Goal: Task Accomplishment & Management: Use online tool/utility

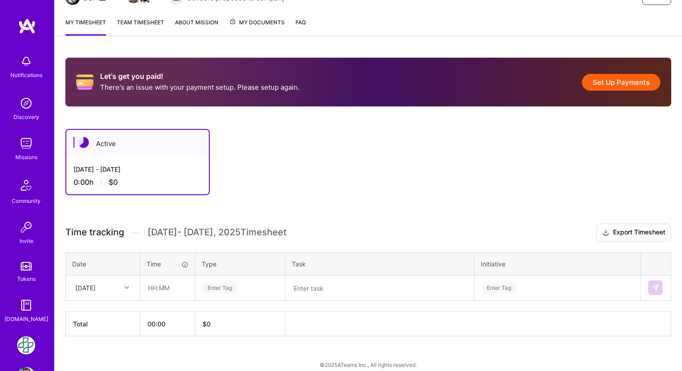
scroll to position [117, 0]
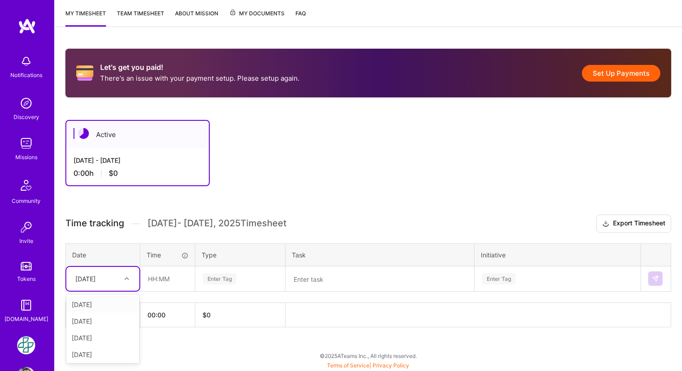
click at [126, 277] on icon at bounding box center [127, 279] width 5 height 5
click at [157, 277] on input "text" at bounding box center [168, 279] width 54 height 24
click at [624, 72] on button "Set Up Payments" at bounding box center [621, 73] width 78 height 17
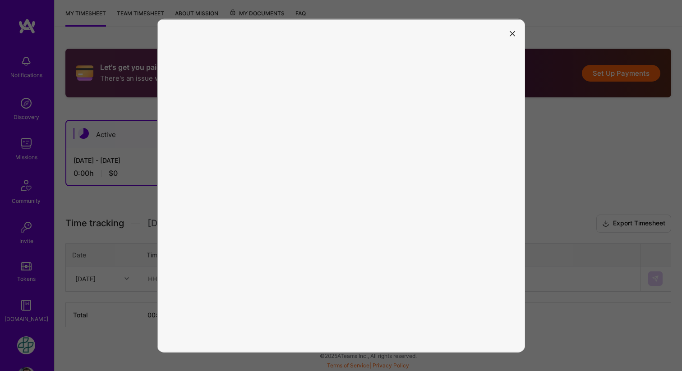
click at [514, 32] on icon "modal" at bounding box center [512, 33] width 5 height 5
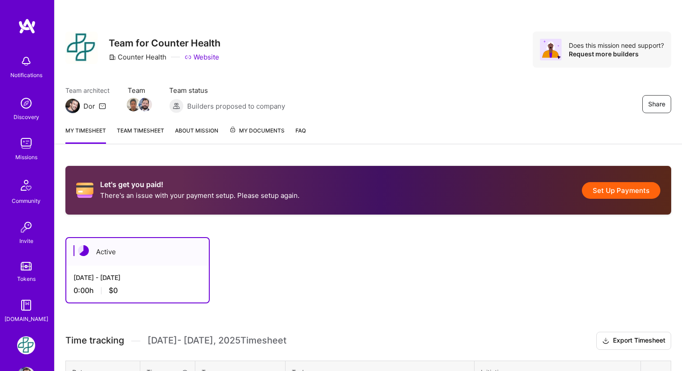
click at [612, 190] on button "Set Up Payments" at bounding box center [621, 190] width 78 height 17
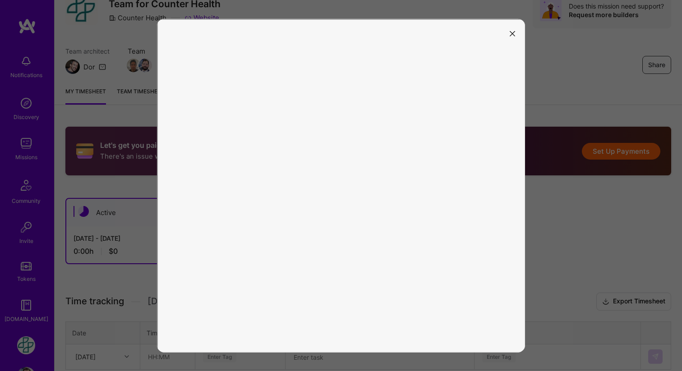
scroll to position [40, 0]
click at [512, 35] on icon "modal" at bounding box center [512, 33] width 5 height 5
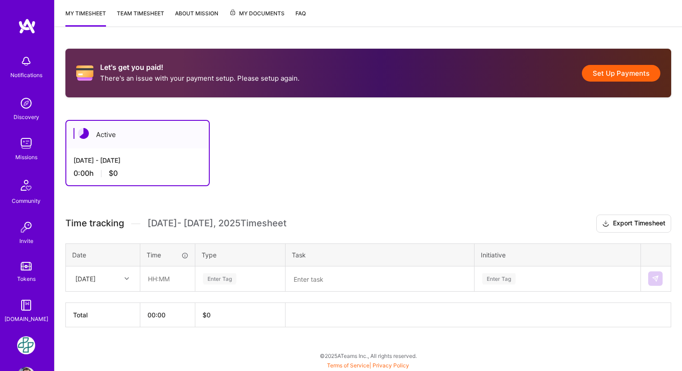
scroll to position [117, 0]
click at [128, 280] on icon at bounding box center [127, 279] width 5 height 5
click at [163, 278] on input "text" at bounding box center [168, 279] width 54 height 24
type input "09:00"
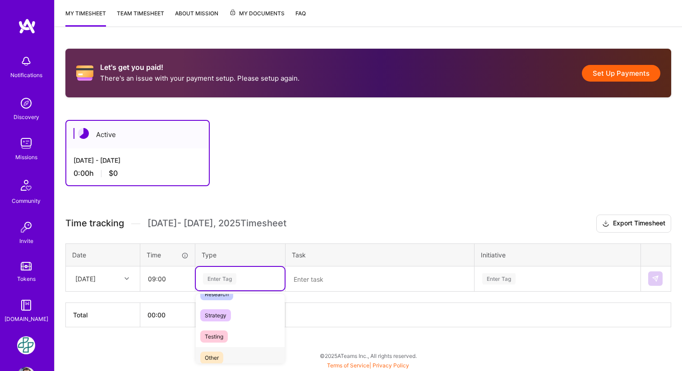
click at [217, 353] on span "Other" at bounding box center [211, 358] width 23 height 12
click at [343, 273] on textarea at bounding box center [379, 279] width 187 height 23
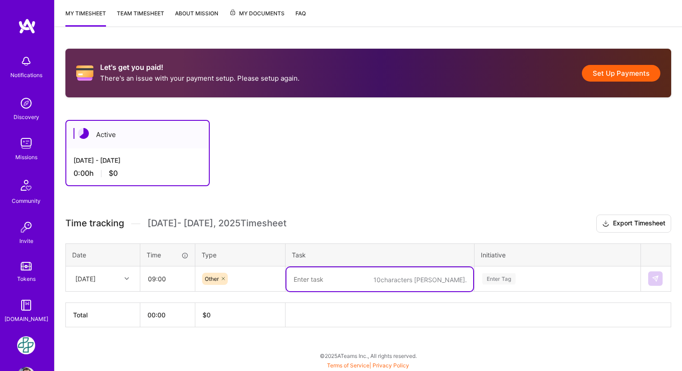
type textarea "O"
type textarea "Onboarding environment"
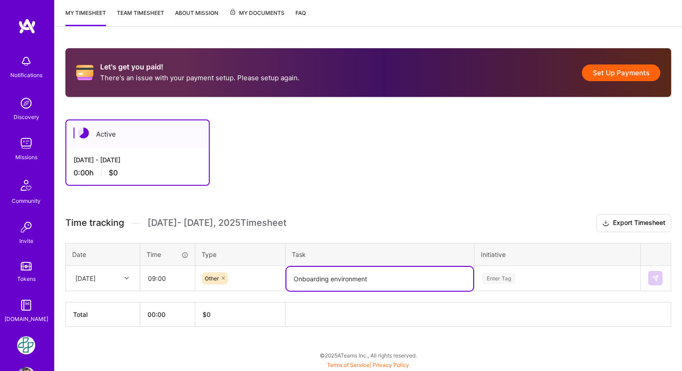
click at [504, 277] on div "Enter Tag" at bounding box center [557, 278] width 165 height 23
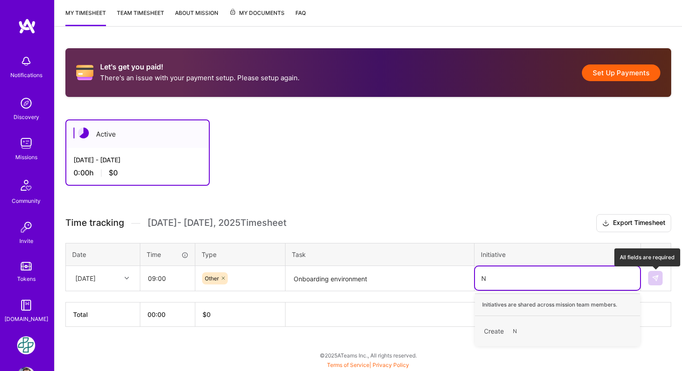
scroll to position [117, 0]
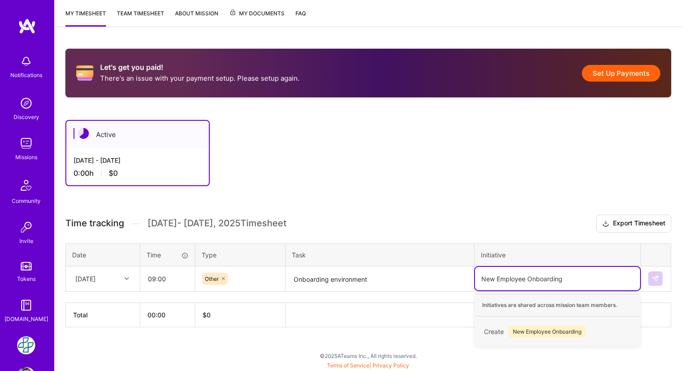
type input "New Employee Onboarding"
click at [658, 312] on th at bounding box center [479, 315] width 386 height 24
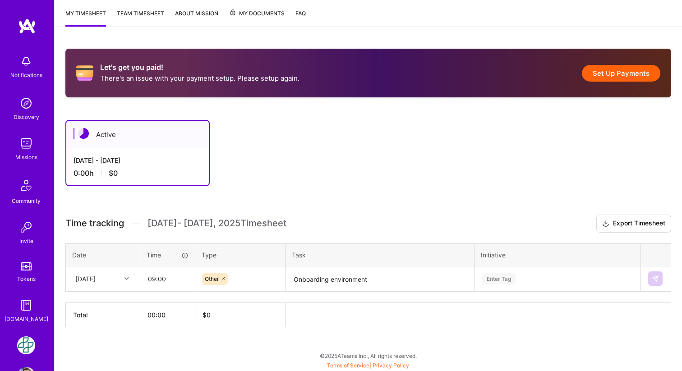
scroll to position [214, 0]
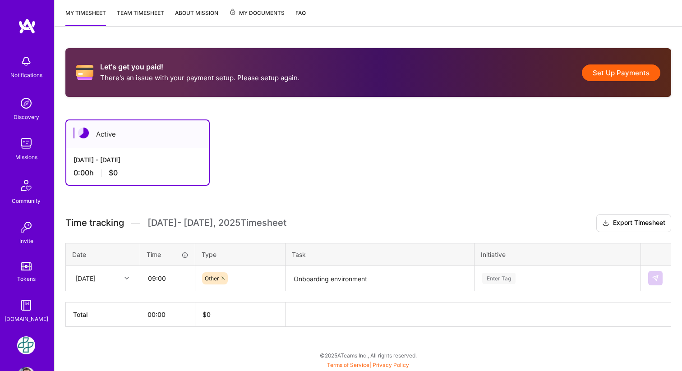
click at [512, 273] on div "Enter Tag" at bounding box center [557, 278] width 165 height 23
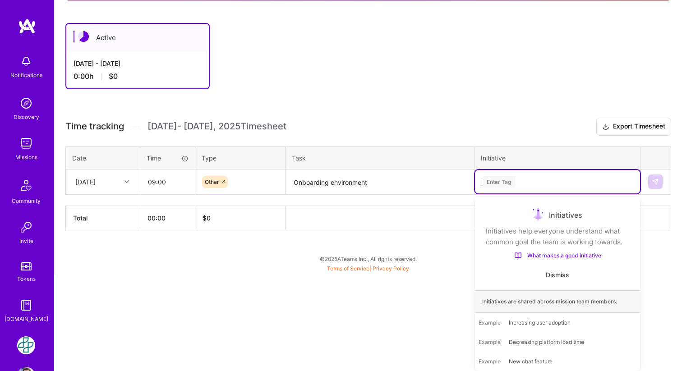
scroll to position [117, 0]
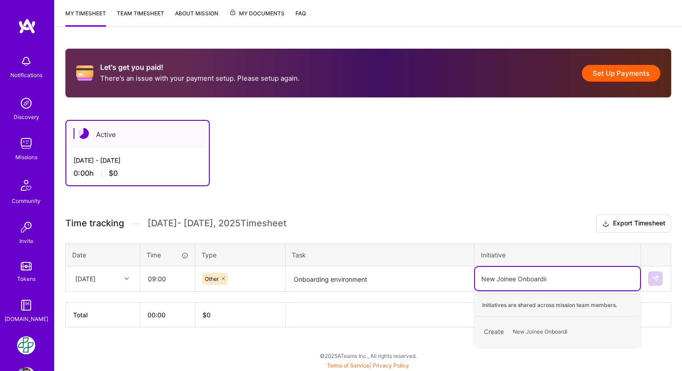
type input "New Joinee Onboarding"
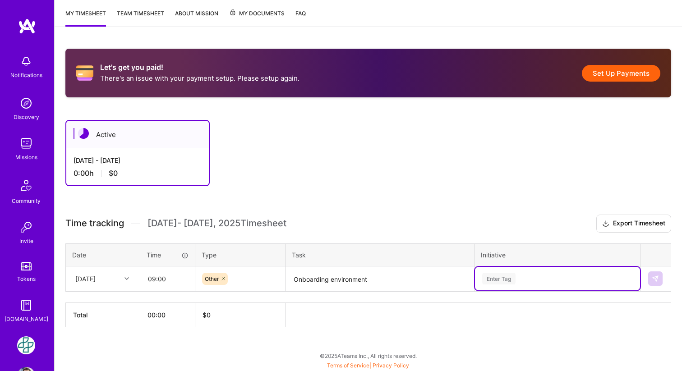
scroll to position [118, 0]
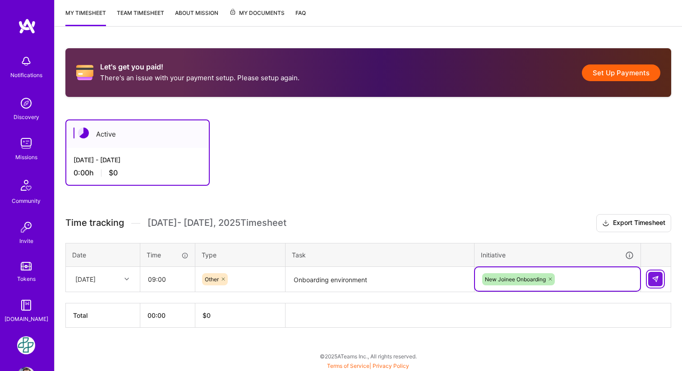
click at [659, 276] on button at bounding box center [655, 279] width 14 height 14
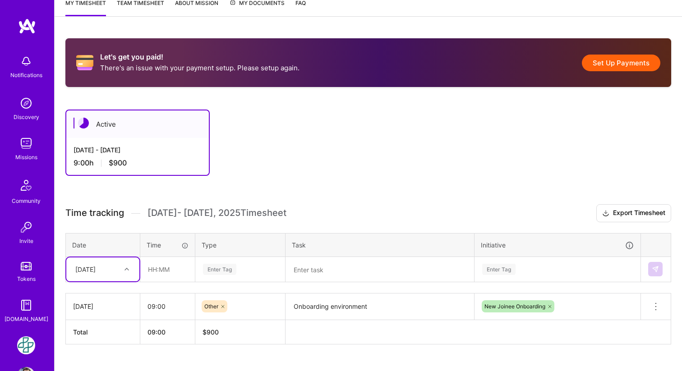
scroll to position [144, 0]
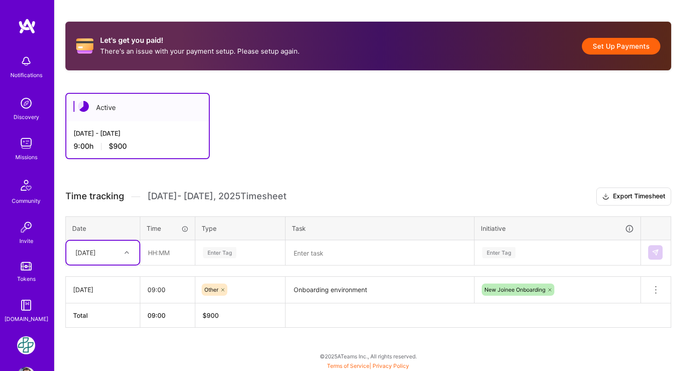
click at [129, 265] on div "Select is focused ,type to refine list, press Down to open the menu, Wed, Aug 13" at bounding box center [102, 253] width 73 height 24
click at [88, 352] on div "[DATE]" at bounding box center [102, 354] width 73 height 17
click at [162, 249] on input "text" at bounding box center [168, 253] width 54 height 24
click at [158, 314] on th "09:00" at bounding box center [167, 315] width 55 height 24
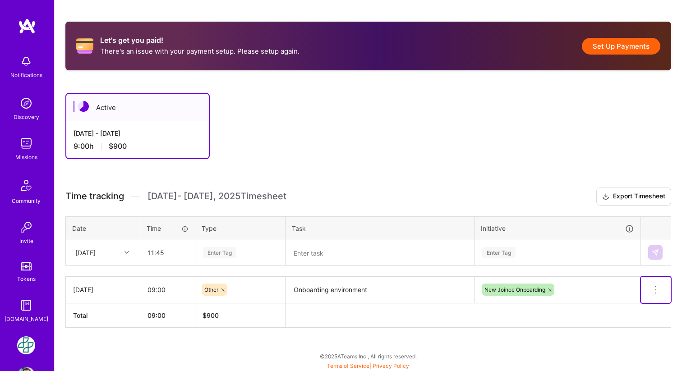
click at [654, 287] on icon at bounding box center [656, 290] width 11 height 11
click at [636, 306] on button "Delete row" at bounding box center [633, 306] width 47 height 22
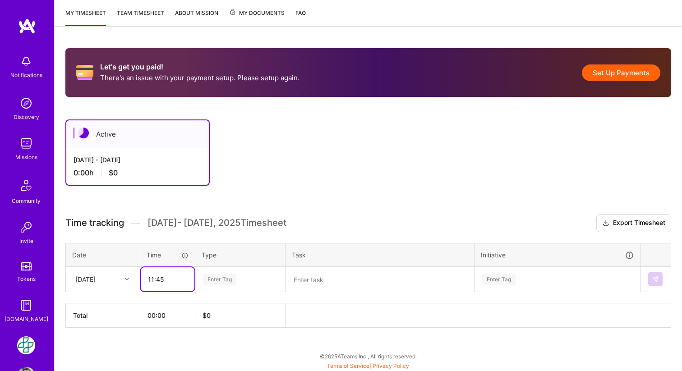
click at [171, 281] on input "11:45" at bounding box center [168, 280] width 54 height 24
type input "1"
type input "00:30"
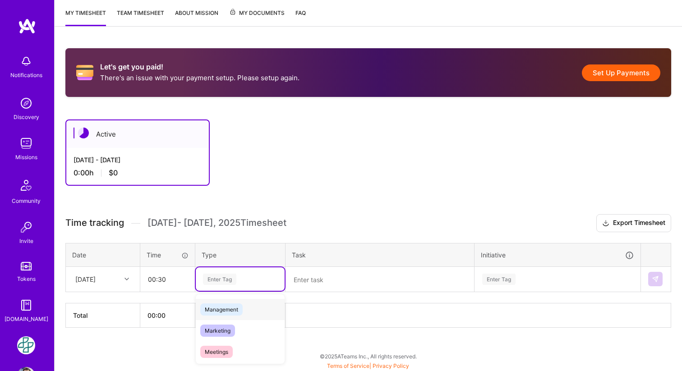
scroll to position [100, 0]
click at [226, 316] on span "Management" at bounding box center [221, 315] width 42 height 12
click at [335, 278] on textarea at bounding box center [379, 280] width 187 height 24
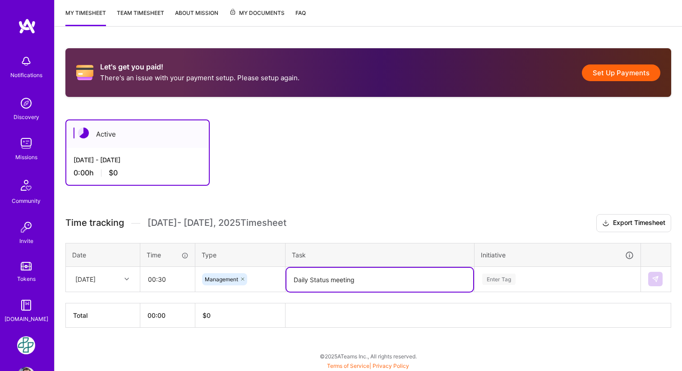
type textarea "Daily Status meeting"
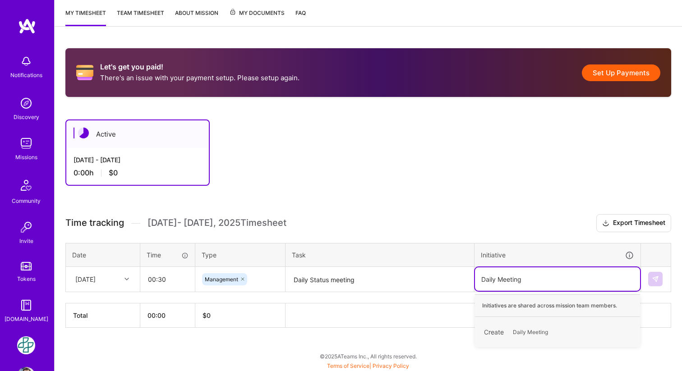
type input "Daily Meetings"
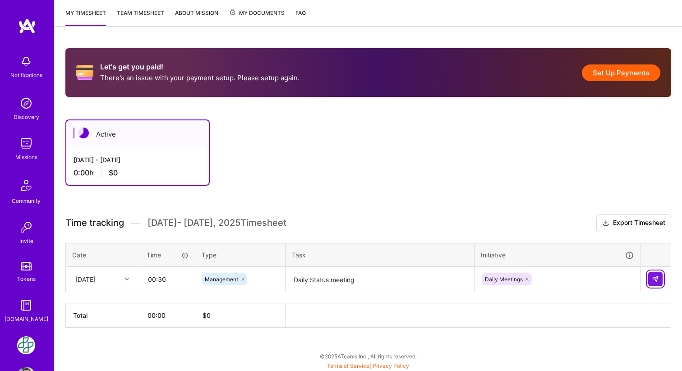
click at [656, 277] on img at bounding box center [655, 279] width 7 height 7
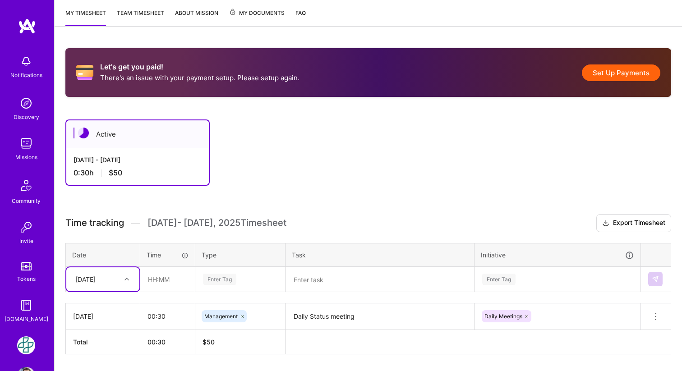
scroll to position [144, 0]
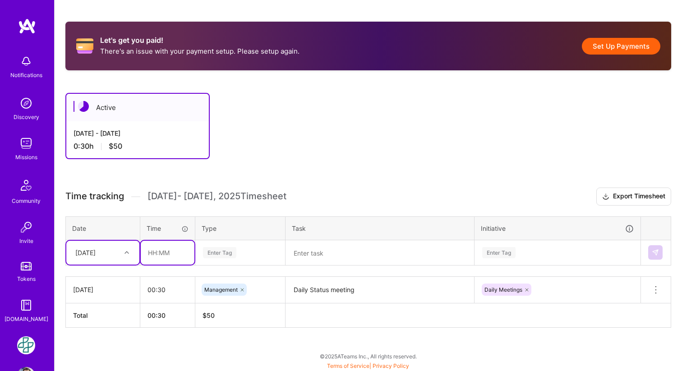
click at [171, 249] on input "text" at bounding box center [168, 253] width 54 height 24
type input "01:00"
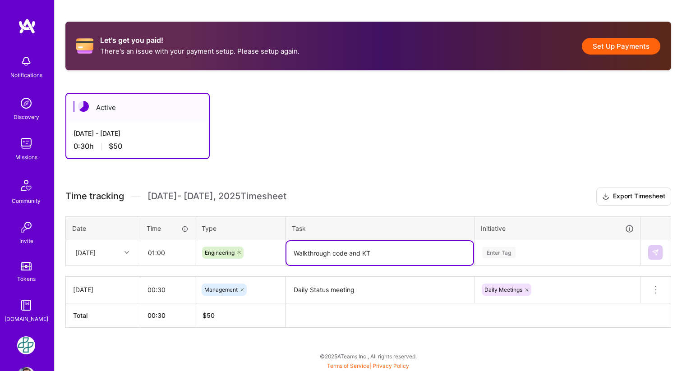
type textarea "Walkthrough code and KT"
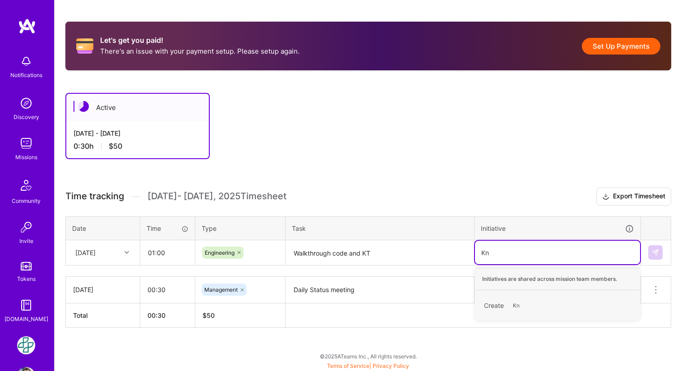
type input "K"
click at [528, 303] on div "New Joinee Onboarding" at bounding box center [514, 300] width 61 height 9
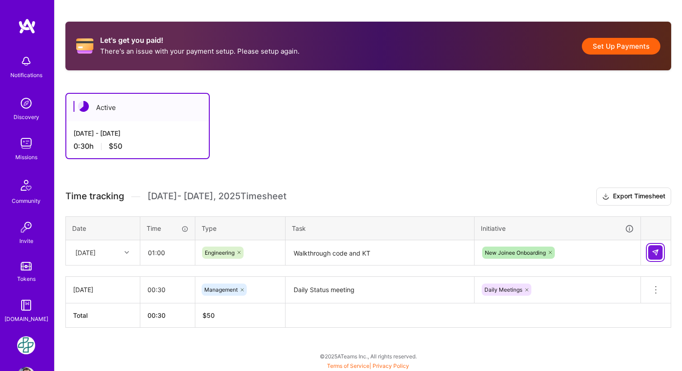
click at [656, 253] on img at bounding box center [655, 252] width 7 height 7
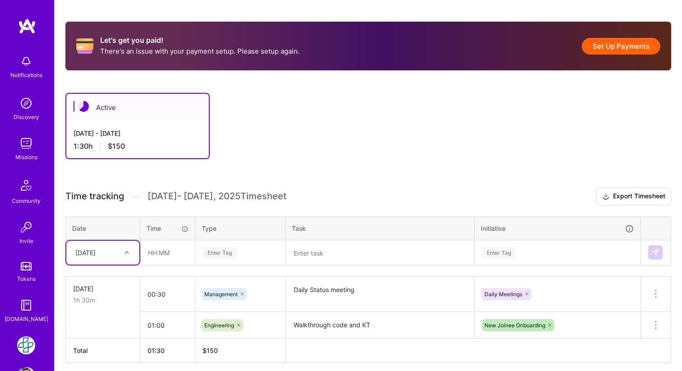
scroll to position [180, 0]
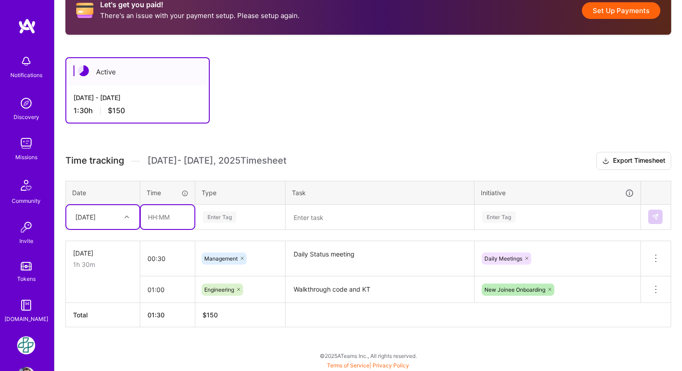
click at [164, 217] on input "text" at bounding box center [168, 217] width 54 height 24
type input "02:30"
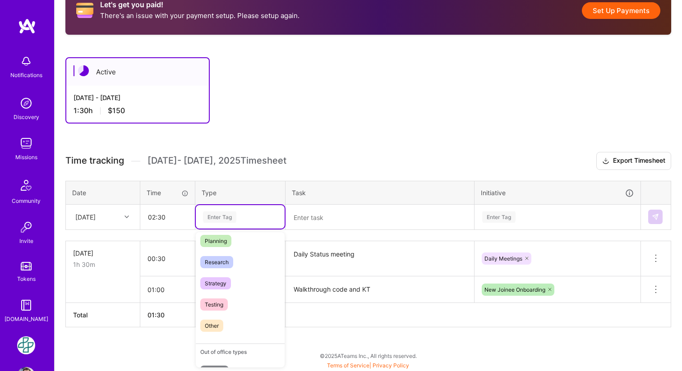
scroll to position [196, 0]
click at [218, 302] on span "Testing" at bounding box center [214, 305] width 28 height 12
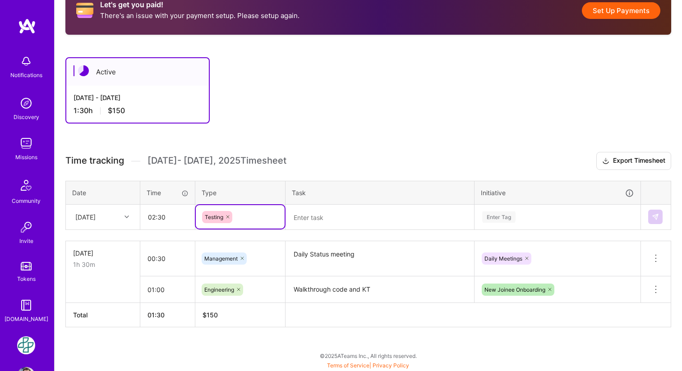
click at [339, 214] on textarea at bounding box center [379, 218] width 187 height 24
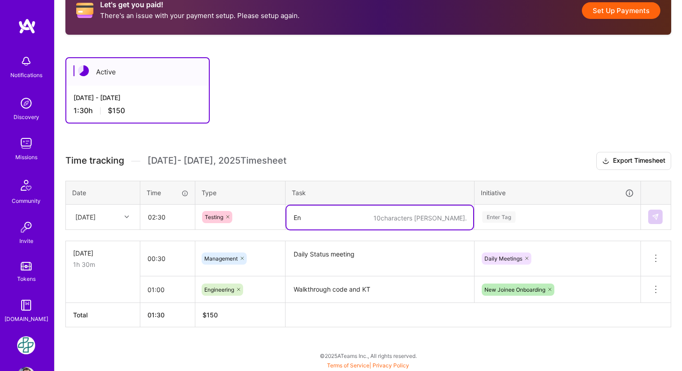
type textarea "E"
click at [228, 217] on icon at bounding box center [227, 216] width 5 height 5
type textarea "Initial Onboarding"
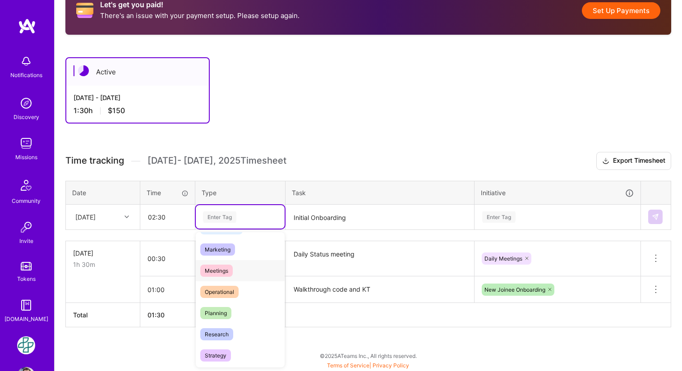
scroll to position [127, 0]
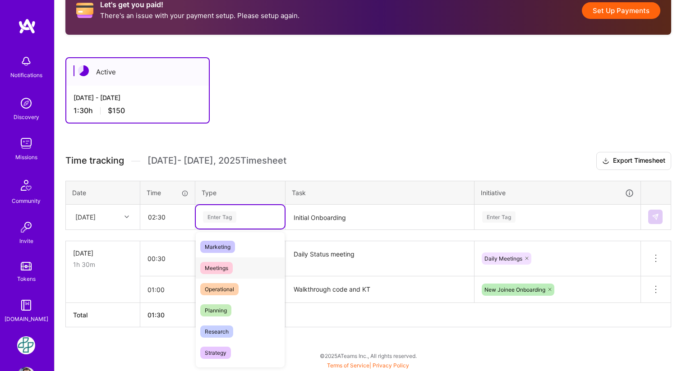
click at [219, 266] on span "Meetings" at bounding box center [216, 268] width 32 height 12
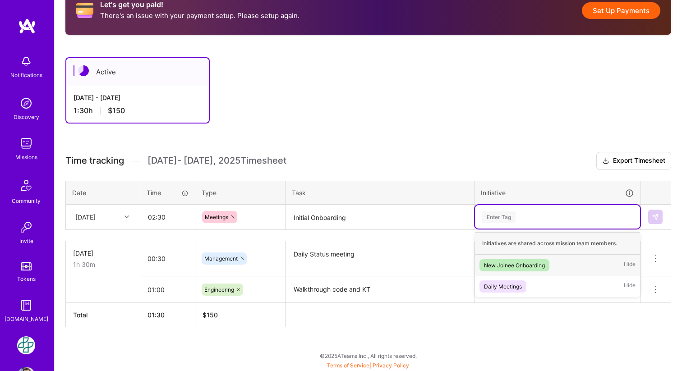
click at [505, 216] on div "Enter Tag" at bounding box center [498, 217] width 33 height 14
click at [524, 266] on div "New Joinee Onboarding" at bounding box center [514, 265] width 61 height 9
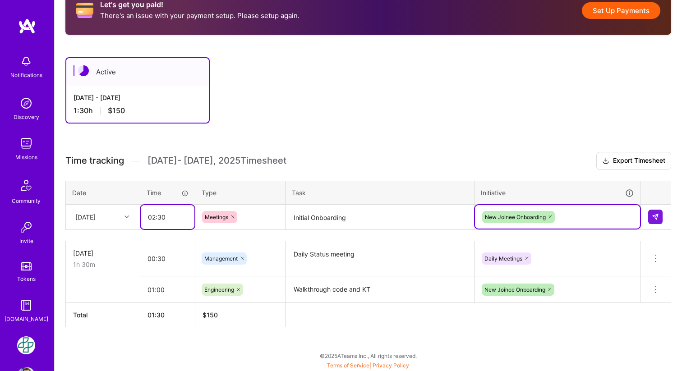
click at [158, 216] on input "02:30" at bounding box center [168, 217] width 54 height 24
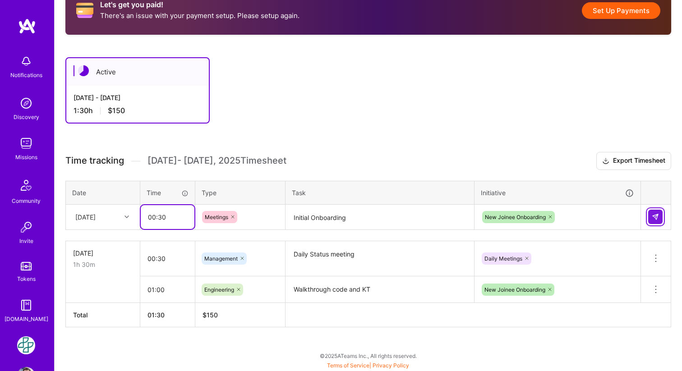
type input "00:30"
click at [655, 214] on img at bounding box center [655, 216] width 7 height 7
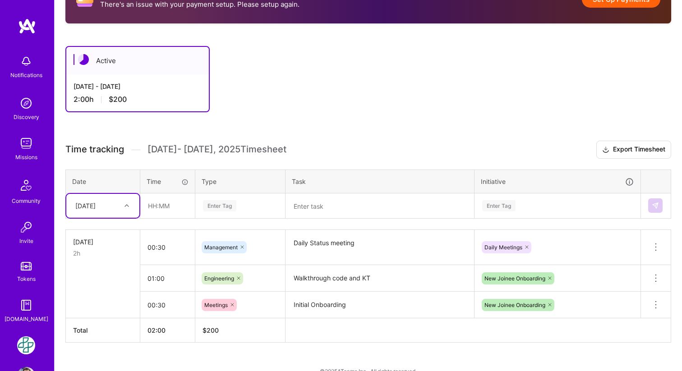
scroll to position [197, 0]
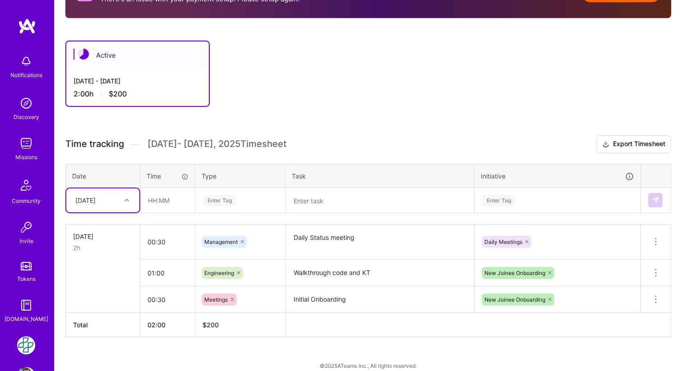
click at [129, 200] on div at bounding box center [128, 200] width 14 height 12
click at [162, 201] on input "text" at bounding box center [168, 201] width 54 height 24
type input "02:00"
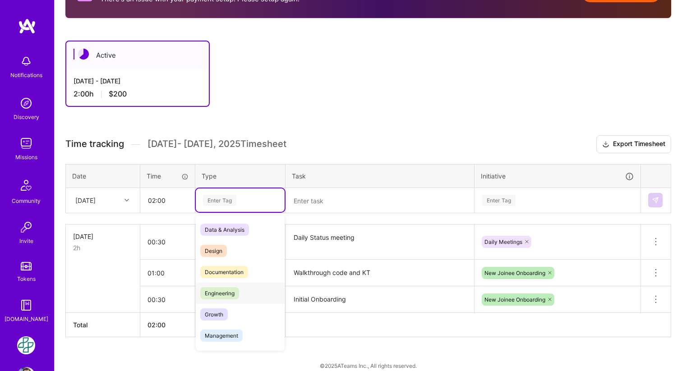
click at [236, 294] on span "Engineering" at bounding box center [219, 293] width 39 height 12
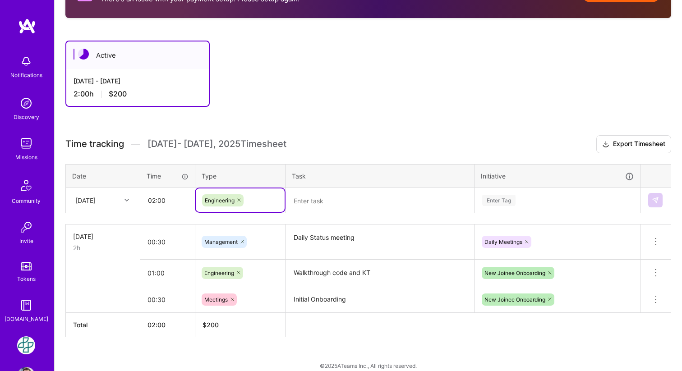
click at [359, 206] on textarea at bounding box center [379, 201] width 187 height 24
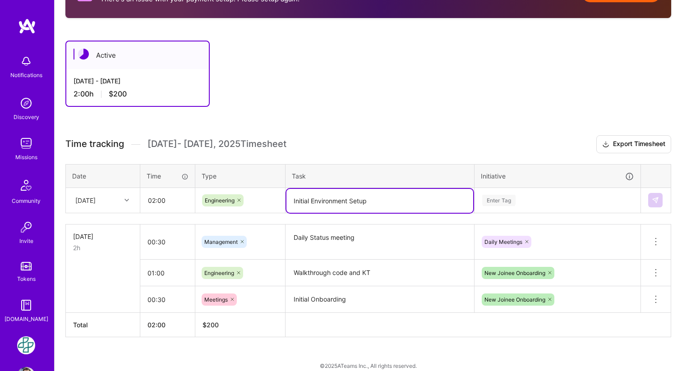
type textarea "Initial Environment Setup"
click at [507, 201] on div "Enter Tag" at bounding box center [498, 201] width 33 height 14
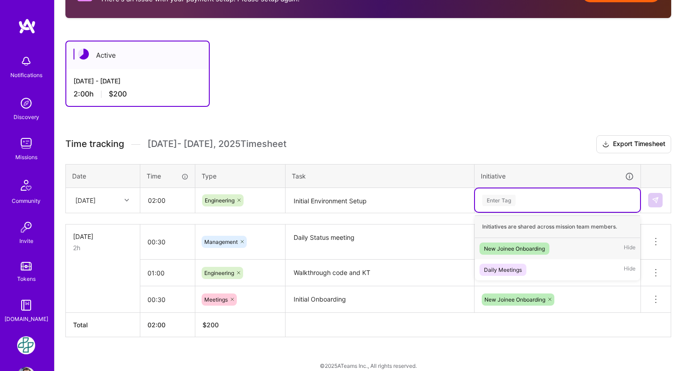
click at [501, 248] on div "New Joinee Onboarding" at bounding box center [514, 248] width 61 height 9
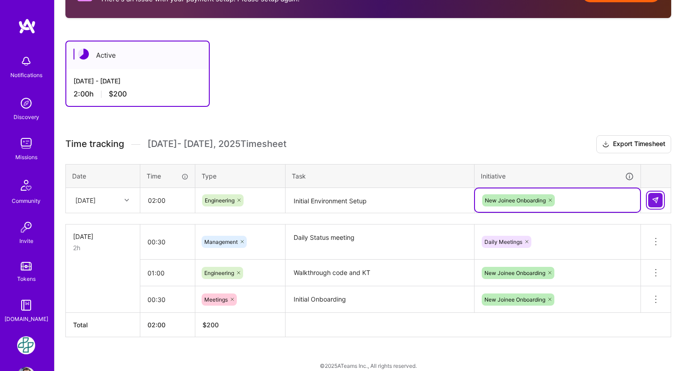
click at [656, 199] on img at bounding box center [655, 200] width 7 height 7
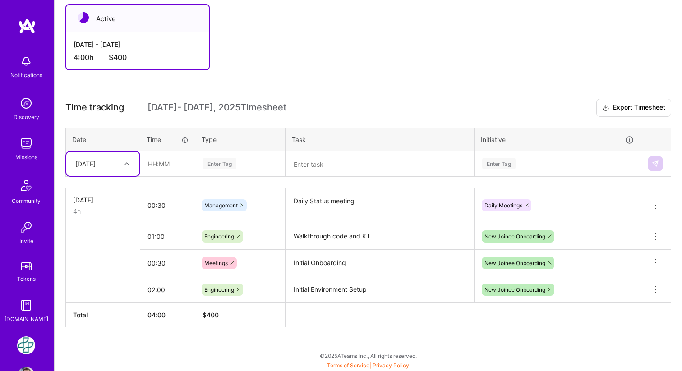
scroll to position [233, 0]
click at [127, 164] on icon at bounding box center [127, 164] width 5 height 5
click at [96, 304] on div "[DATE]" at bounding box center [102, 304] width 73 height 17
click at [165, 161] on input "text" at bounding box center [168, 164] width 54 height 24
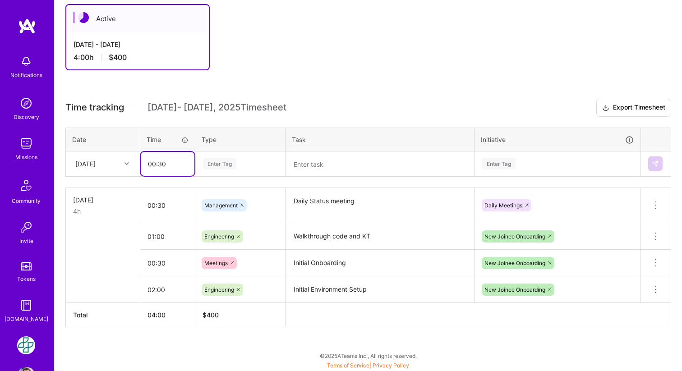
type input "00:30"
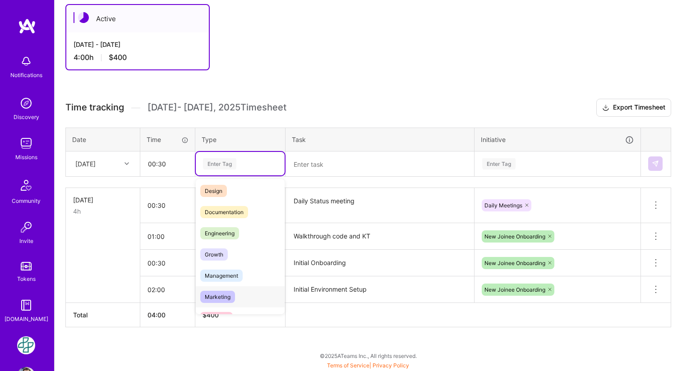
scroll to position [45, 0]
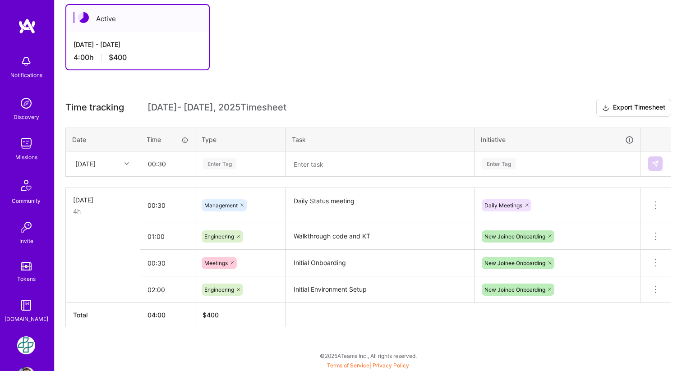
click at [243, 205] on icon at bounding box center [242, 205] width 5 height 5
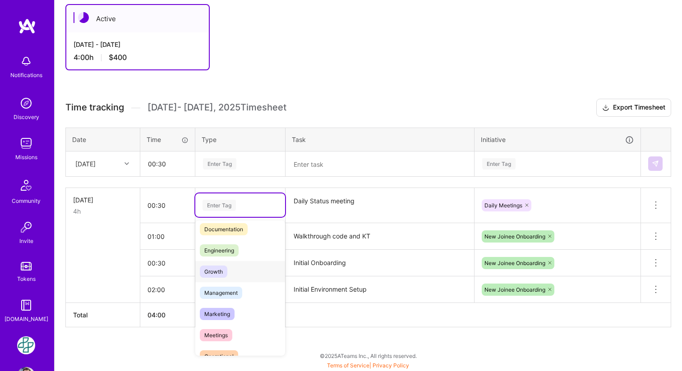
scroll to position [53, 0]
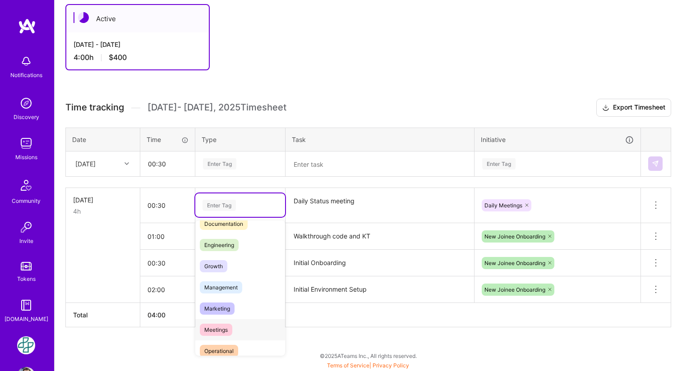
click at [221, 328] on span "Meetings" at bounding box center [216, 330] width 32 height 12
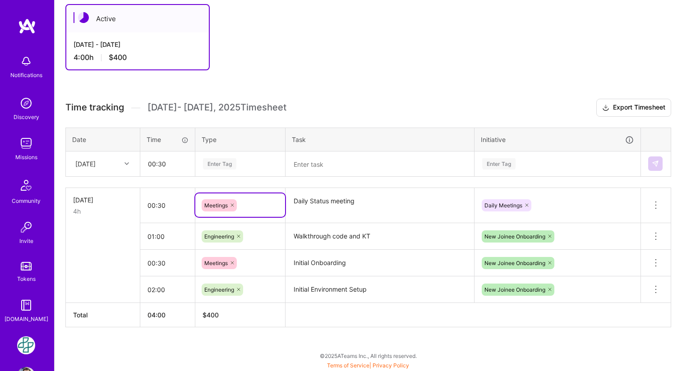
click at [402, 201] on textarea "Daily Status meeting" at bounding box center [379, 206] width 187 height 34
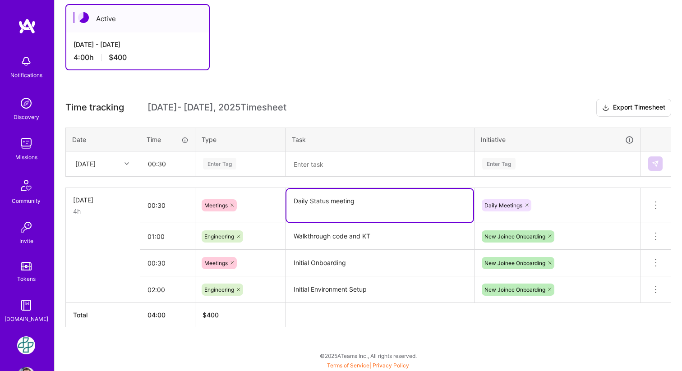
click at [217, 164] on div "Enter Tag" at bounding box center [219, 164] width 33 height 14
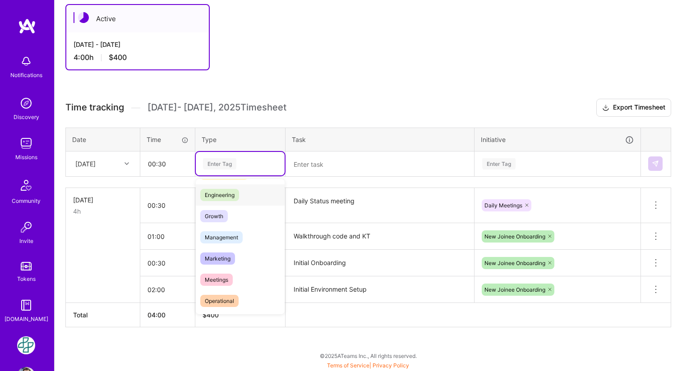
scroll to position [62, 0]
click at [213, 280] on span "Meetings" at bounding box center [216, 279] width 32 height 12
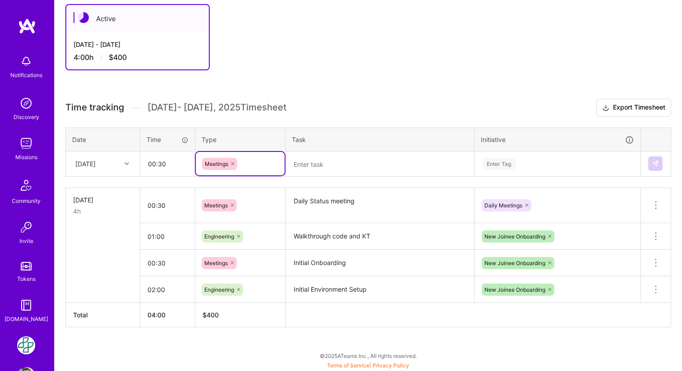
click at [334, 161] on textarea at bounding box center [379, 164] width 187 height 24
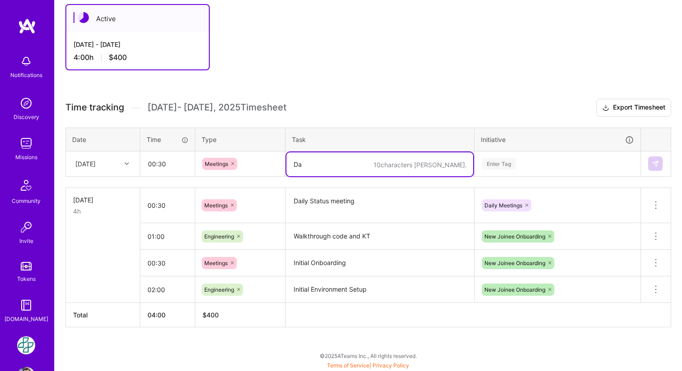
type textarea "D"
click at [233, 162] on icon at bounding box center [232, 163] width 5 height 5
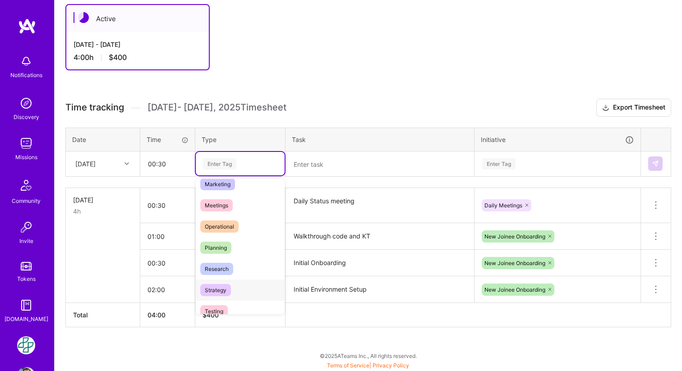
scroll to position [155, 0]
click at [217, 293] on span "Testing" at bounding box center [214, 292] width 28 height 12
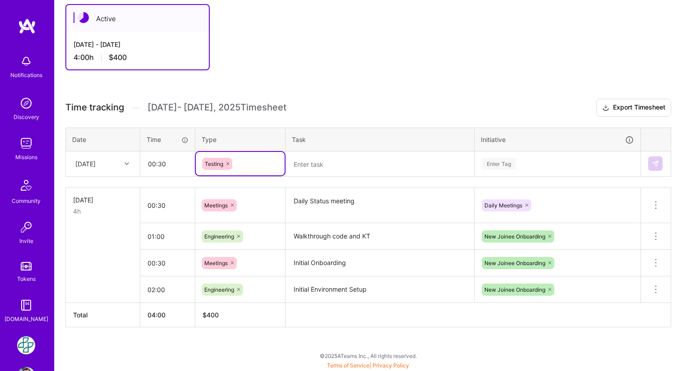
click at [337, 169] on textarea at bounding box center [379, 164] width 187 height 24
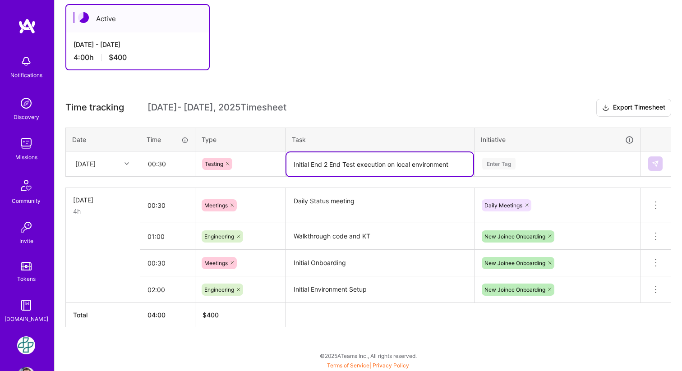
type textarea "Initial End 2 End Test execution on local environment"
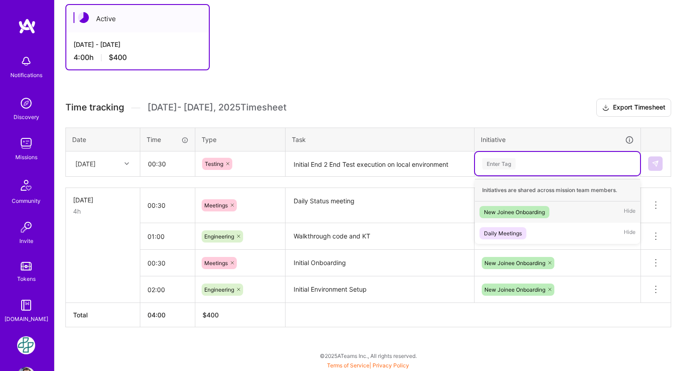
click at [528, 210] on div "New Joinee Onboarding" at bounding box center [514, 212] width 61 height 9
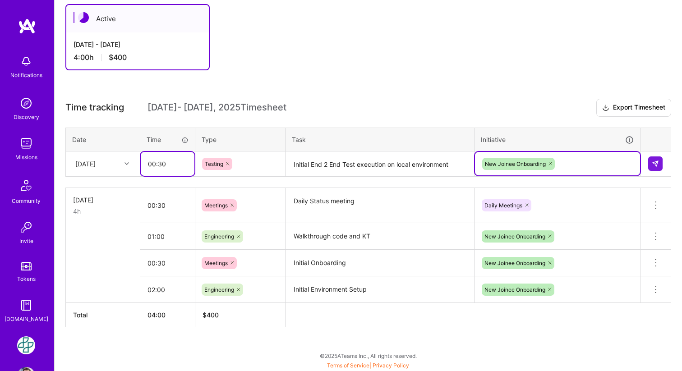
click at [170, 164] on input "00:30" at bounding box center [168, 164] width 54 height 24
type input "0"
type input "02:30"
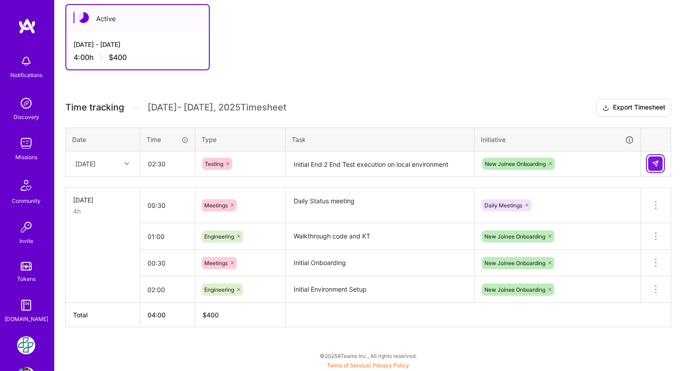
click at [654, 162] on img at bounding box center [655, 163] width 7 height 7
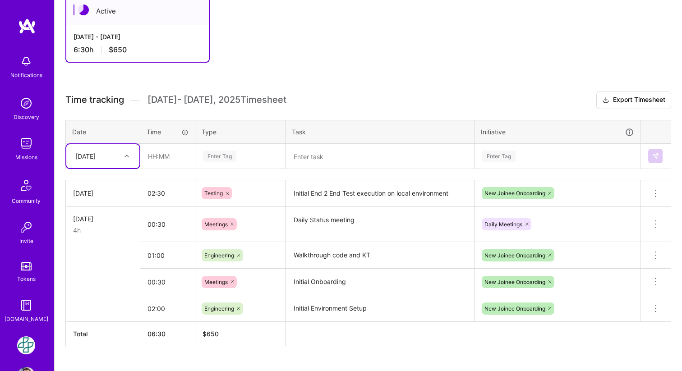
scroll to position [242, 0]
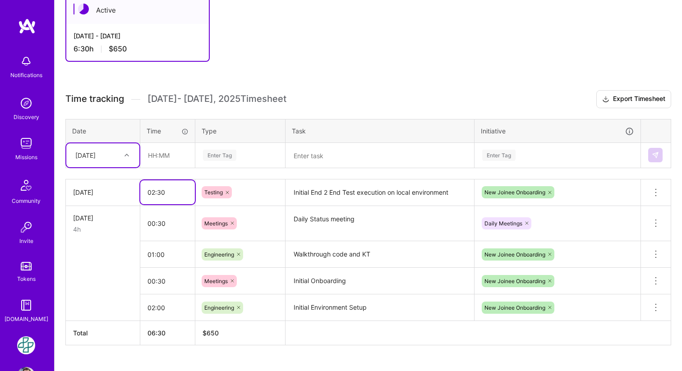
click at [155, 192] on input "02:30" at bounding box center [167, 192] width 55 height 24
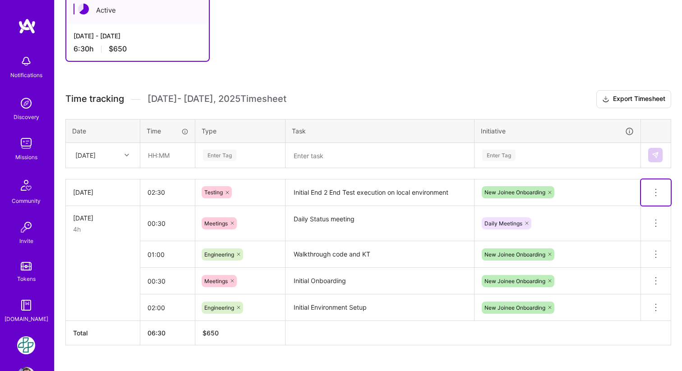
click at [656, 192] on icon at bounding box center [656, 192] width 1 height 1
click at [634, 203] on button "Delete row" at bounding box center [633, 208] width 47 height 22
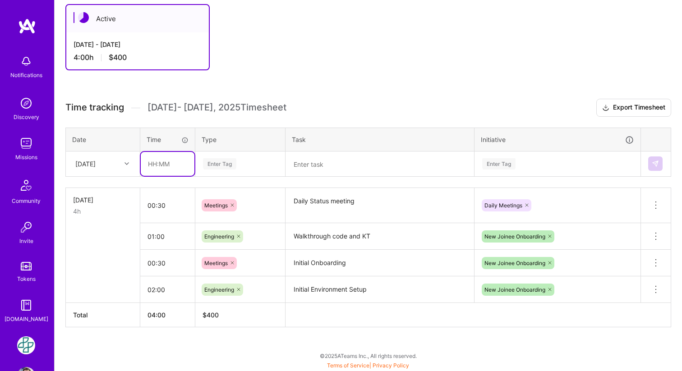
click at [158, 162] on input "text" at bounding box center [168, 164] width 54 height 24
type input "03:30"
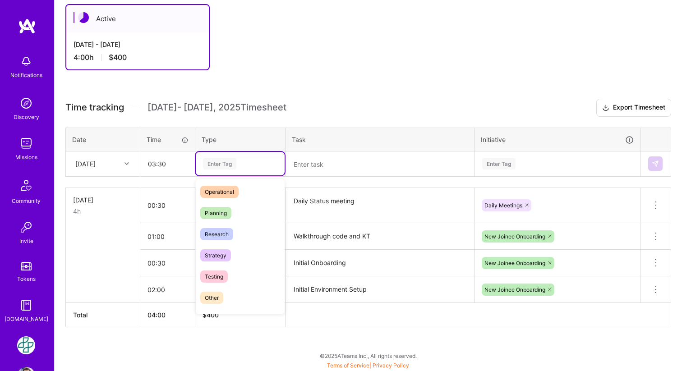
scroll to position [180, 0]
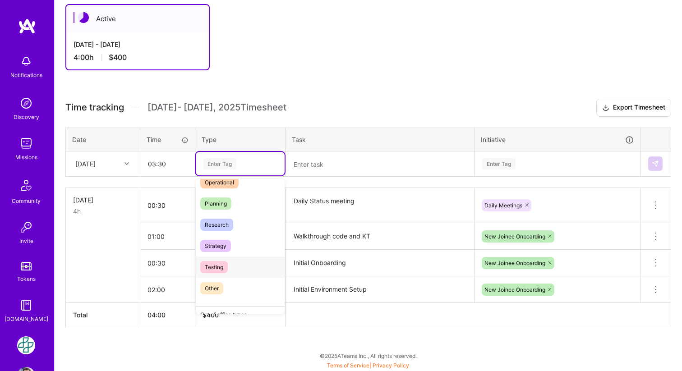
click at [216, 268] on span "Testing" at bounding box center [214, 267] width 28 height 12
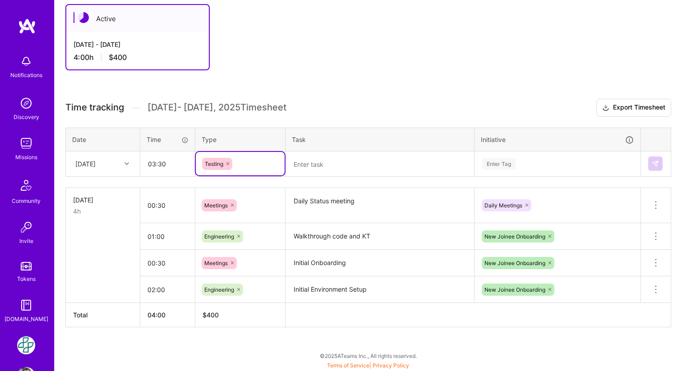
click at [340, 165] on textarea at bounding box center [379, 164] width 187 height 24
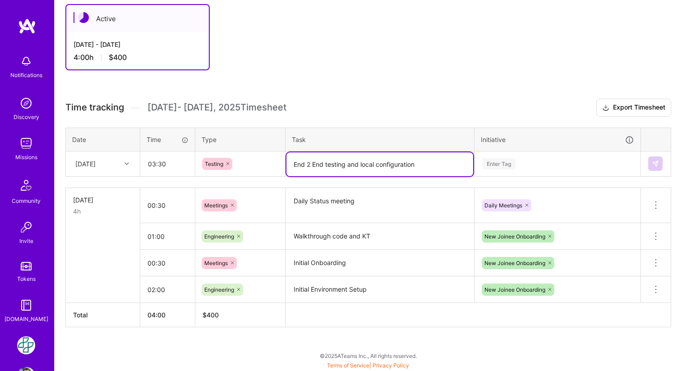
type textarea "End 2 End testing and local configuration"
click at [509, 166] on div "Enter Tag" at bounding box center [498, 164] width 33 height 14
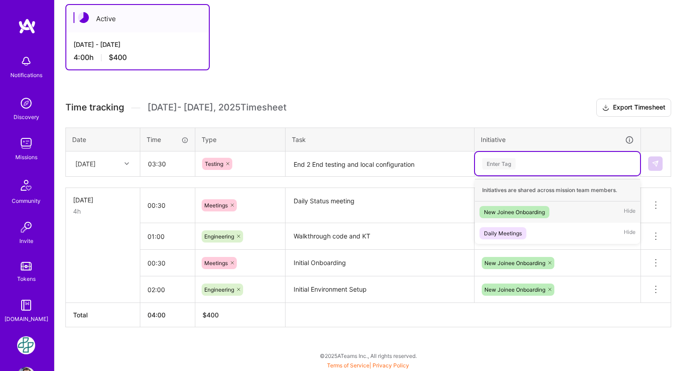
click at [521, 212] on div "New Joinee Onboarding" at bounding box center [514, 212] width 61 height 9
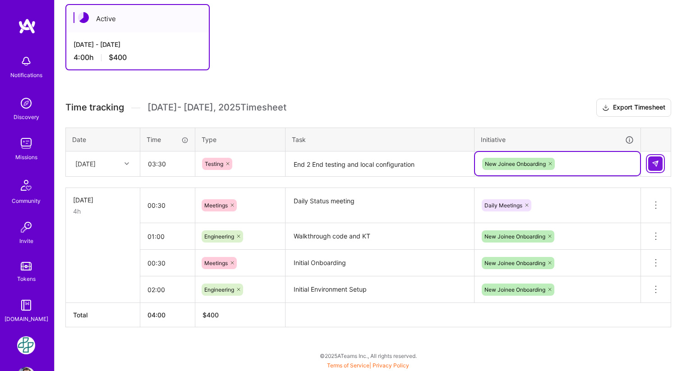
click at [656, 165] on img at bounding box center [655, 163] width 7 height 7
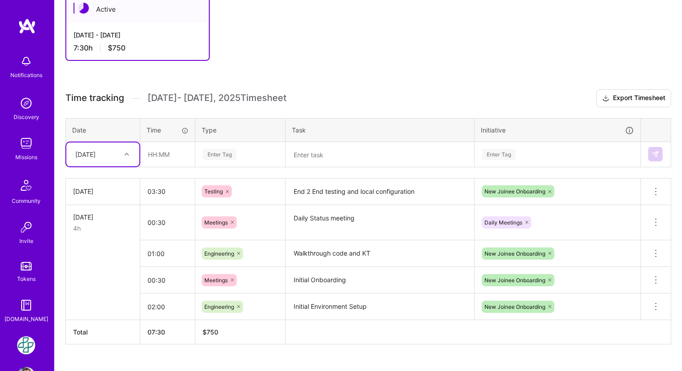
scroll to position [0, 0]
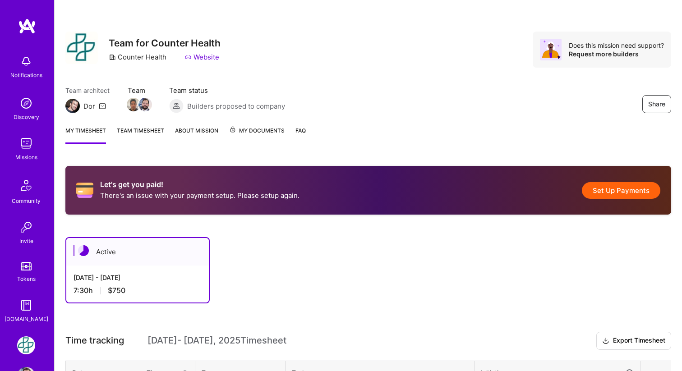
click at [621, 195] on button "Set Up Payments" at bounding box center [621, 190] width 78 height 17
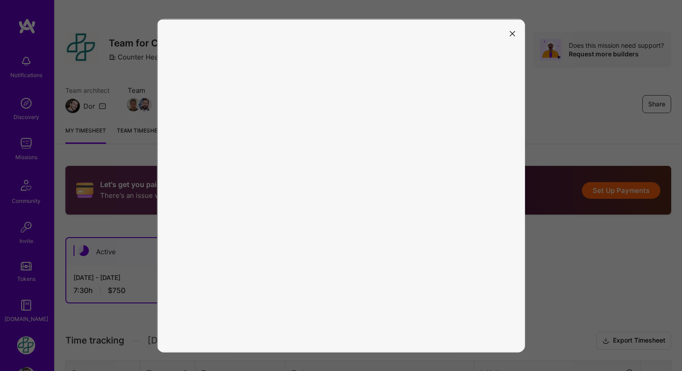
click at [511, 32] on icon "modal" at bounding box center [512, 33] width 5 height 5
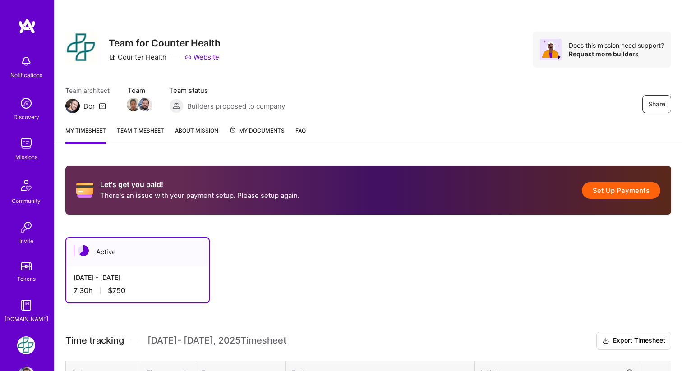
click at [593, 188] on button "Set Up Payments" at bounding box center [621, 190] width 78 height 17
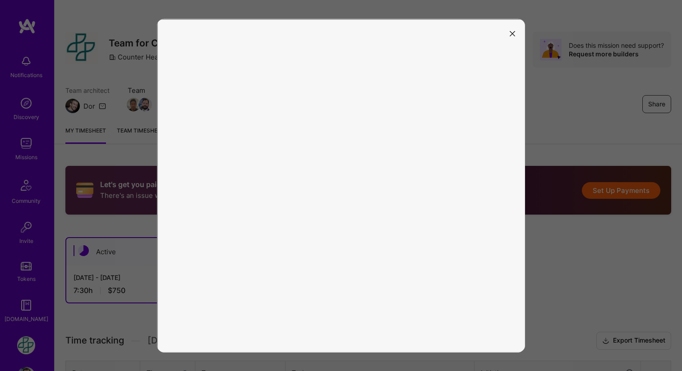
click at [516, 34] on button "modal" at bounding box center [512, 33] width 11 height 15
